Goal: Task Accomplishment & Management: Manage account settings

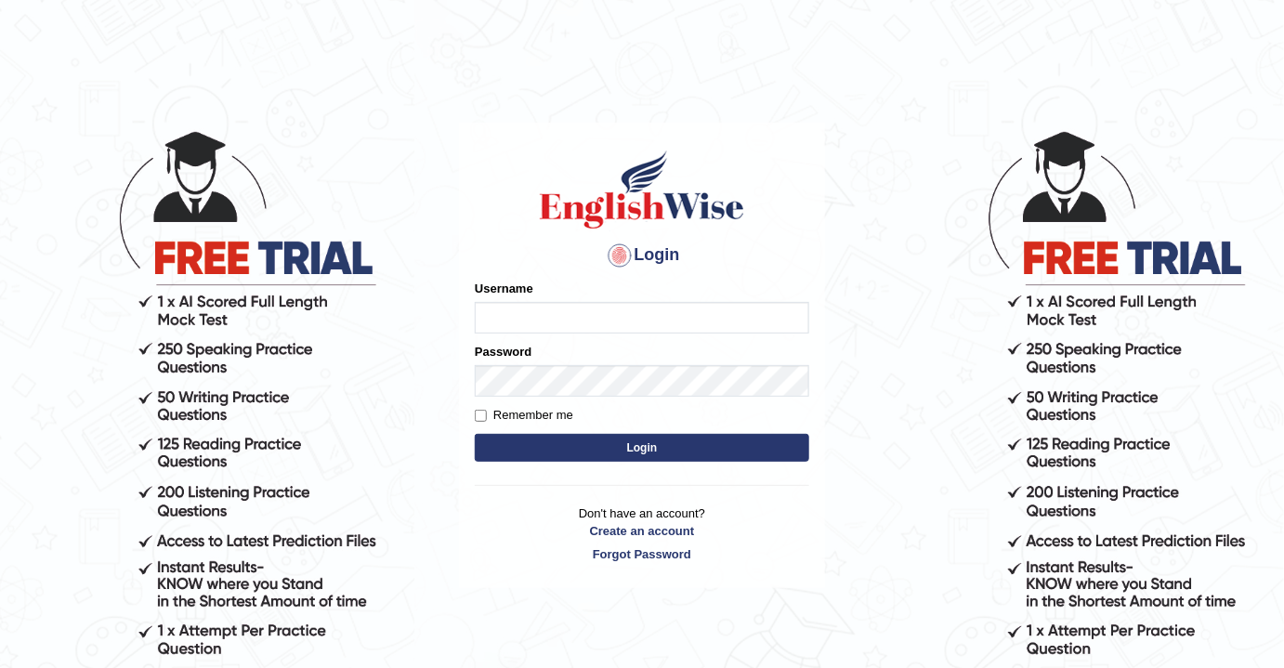
click at [704, 327] on input "Username" at bounding box center [642, 318] width 334 height 32
type input "souvikdasmahapatra"
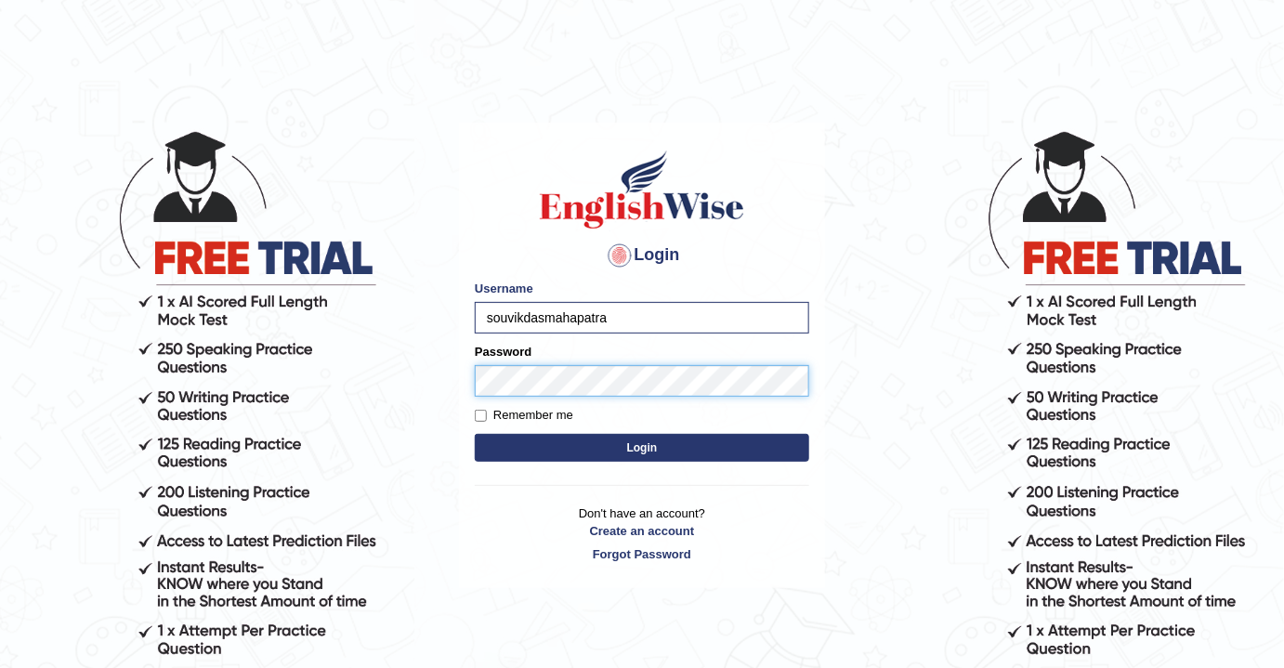
click at [475, 434] on button "Login" at bounding box center [642, 448] width 334 height 28
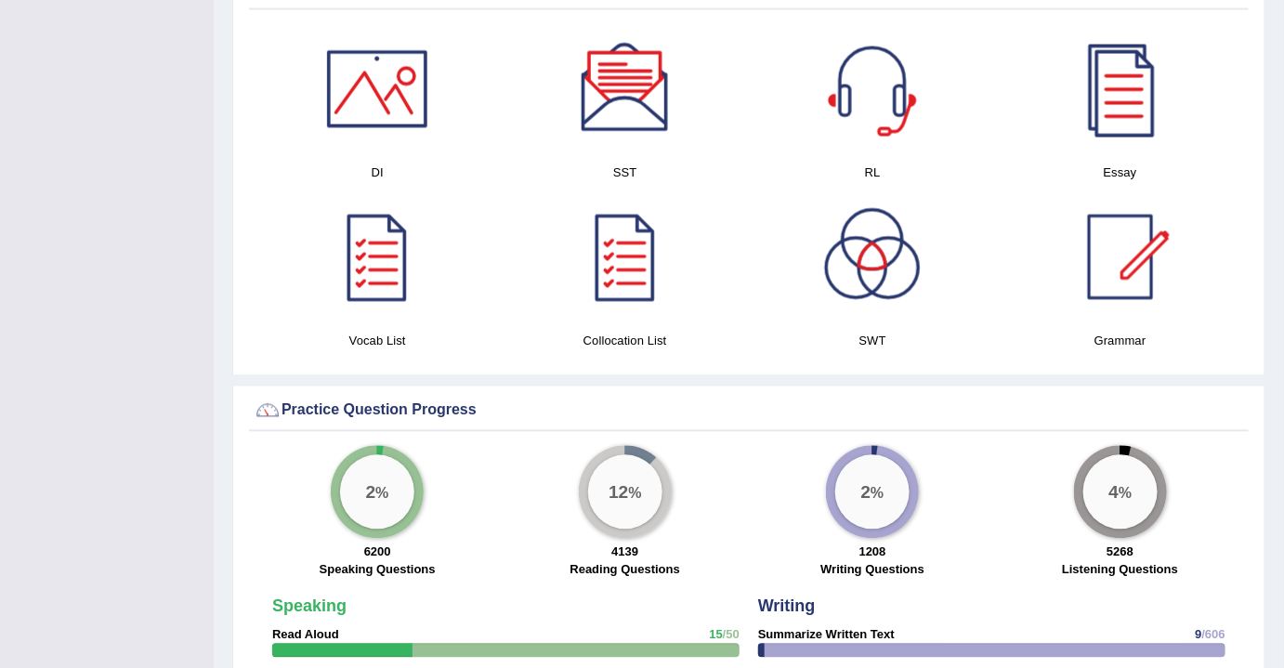
scroll to position [1013, 0]
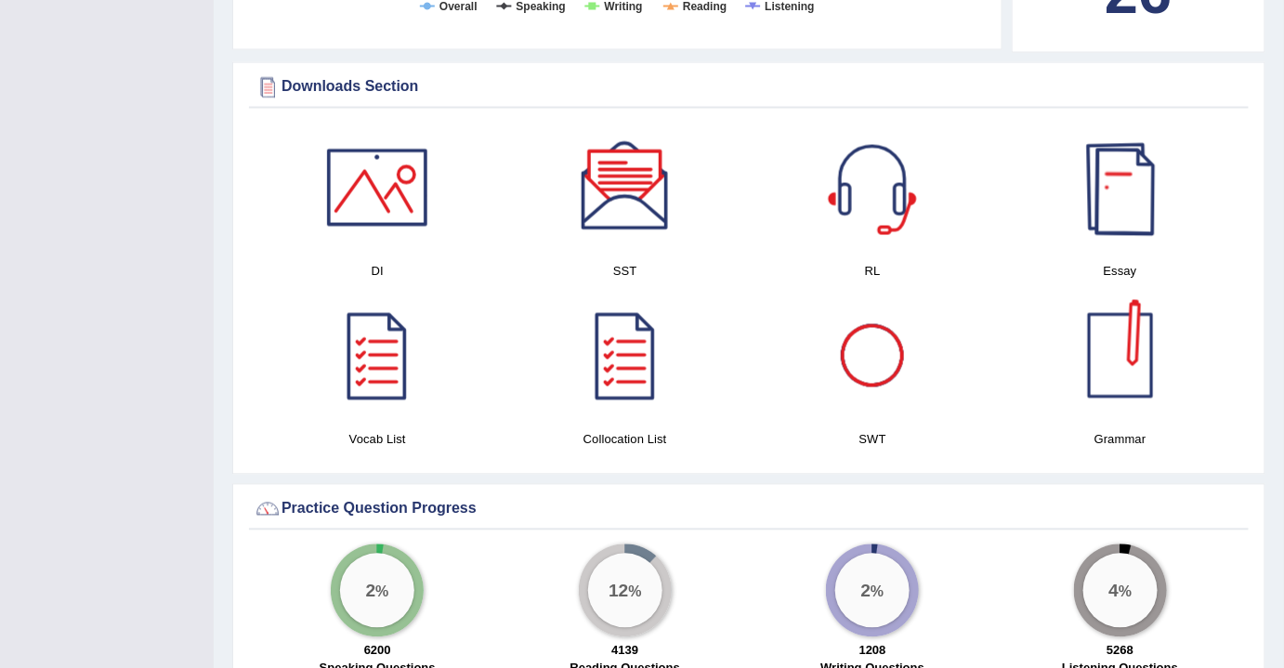
click at [1102, 166] on div at bounding box center [1120, 188] width 130 height 130
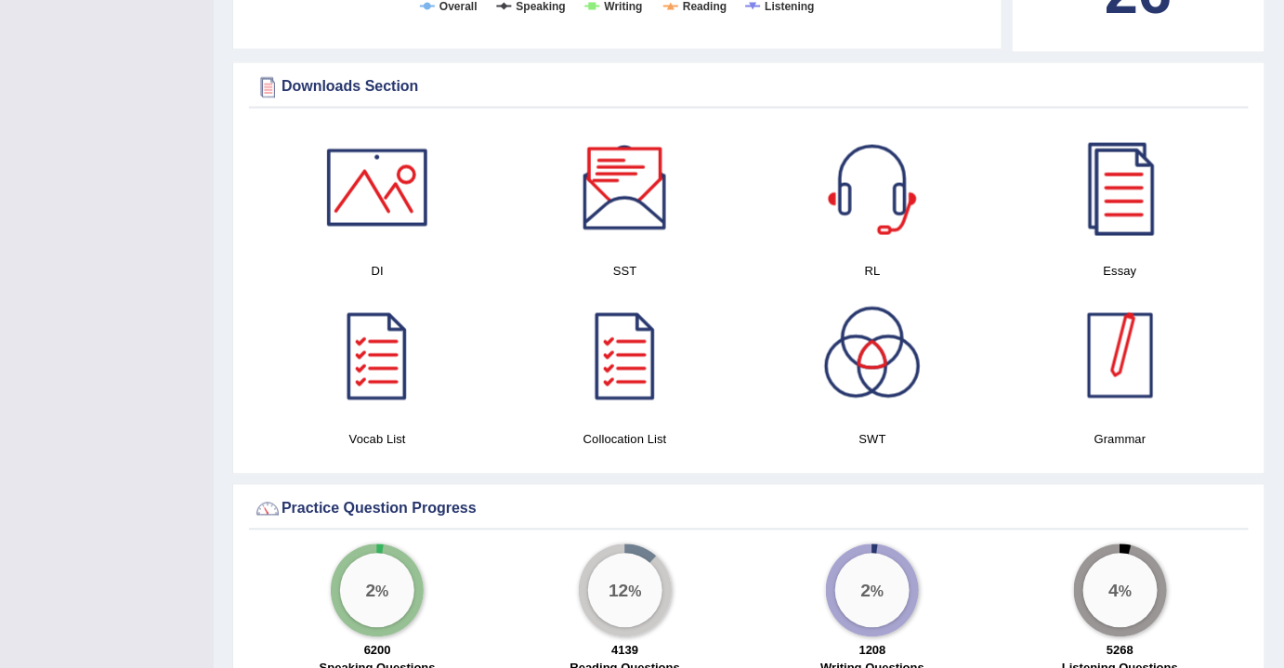
click at [1117, 336] on div at bounding box center [1120, 356] width 130 height 130
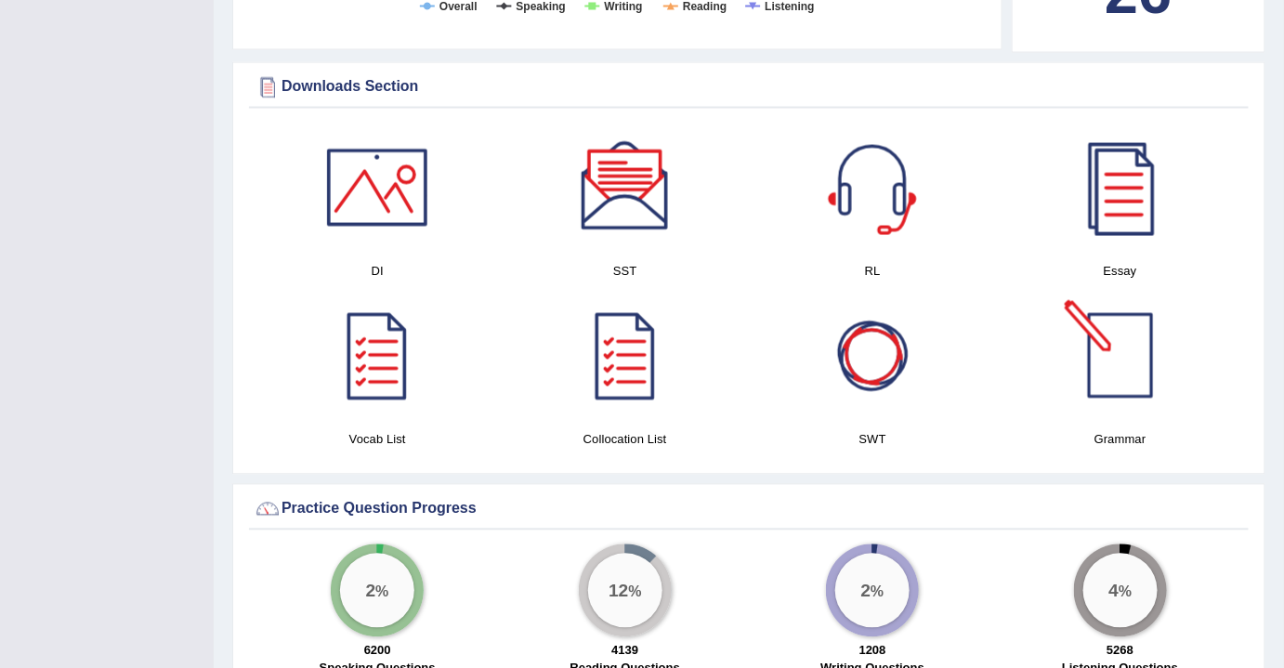
click at [1141, 350] on div at bounding box center [1120, 356] width 130 height 130
